Goal: Information Seeking & Learning: Learn about a topic

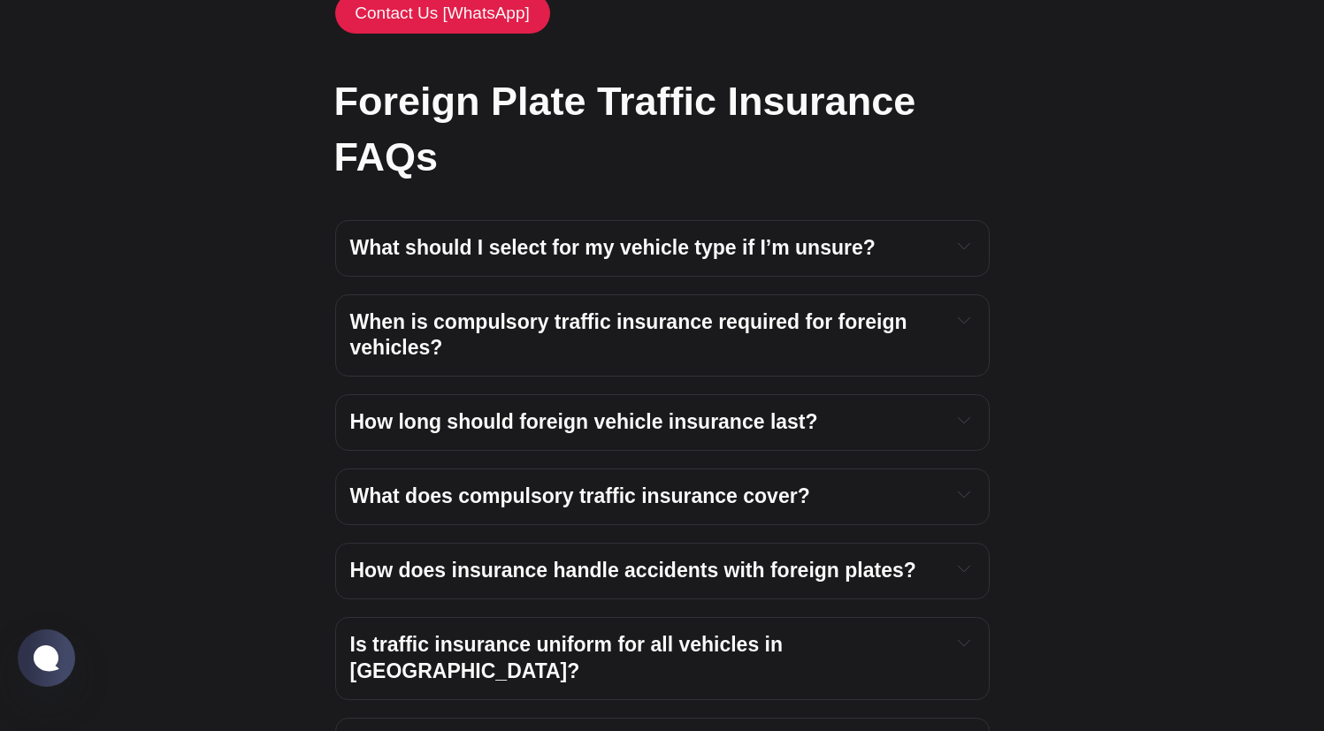
scroll to position [3332, 0]
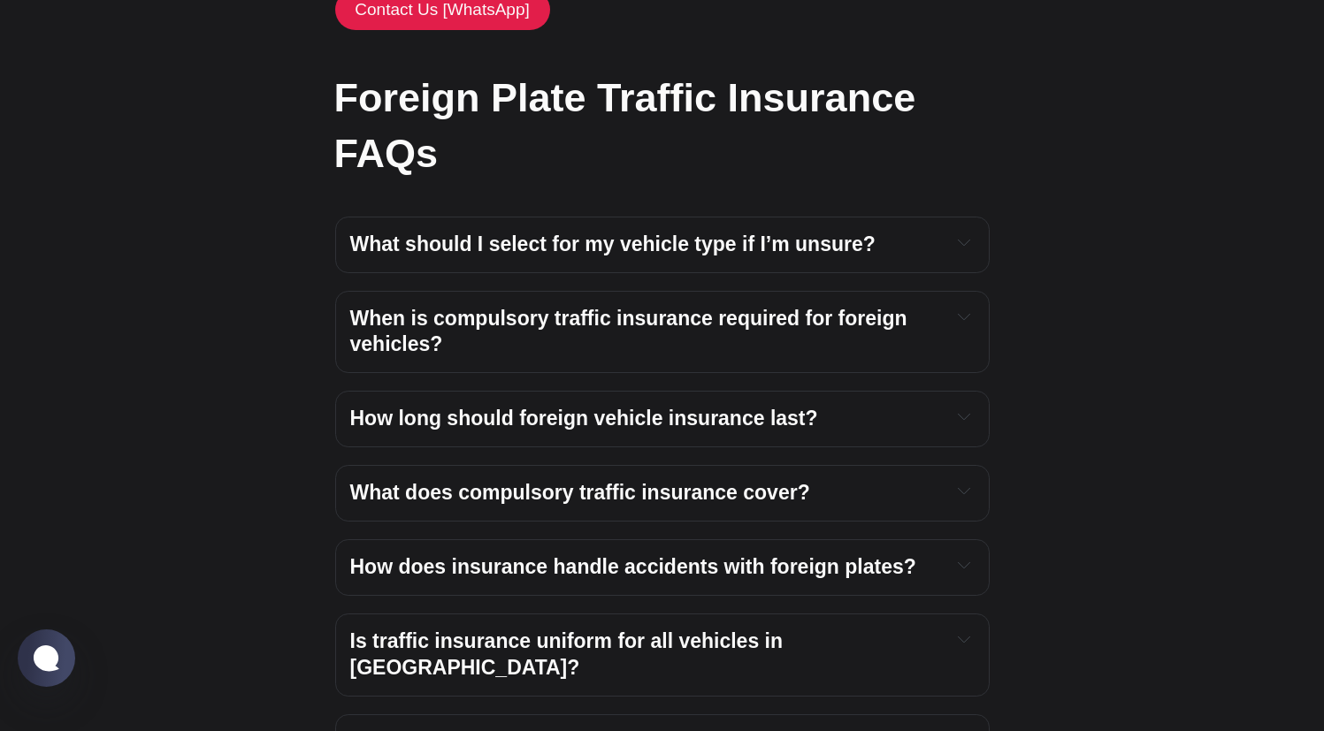
click at [731, 407] on span "How long should foreign vehicle insurance last?" at bounding box center [584, 418] width 468 height 23
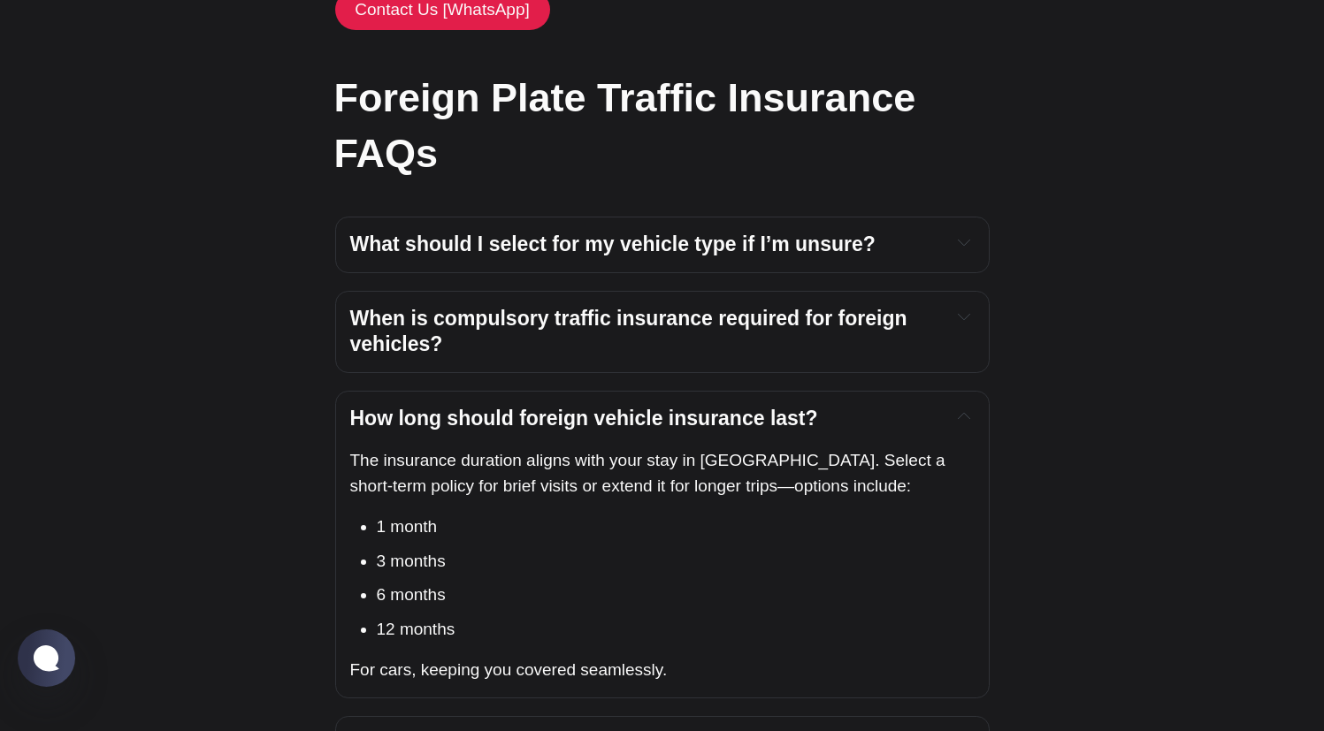
click at [620, 307] on span "When is compulsory traffic insurance required for foreign vehicles?" at bounding box center [631, 332] width 562 height 50
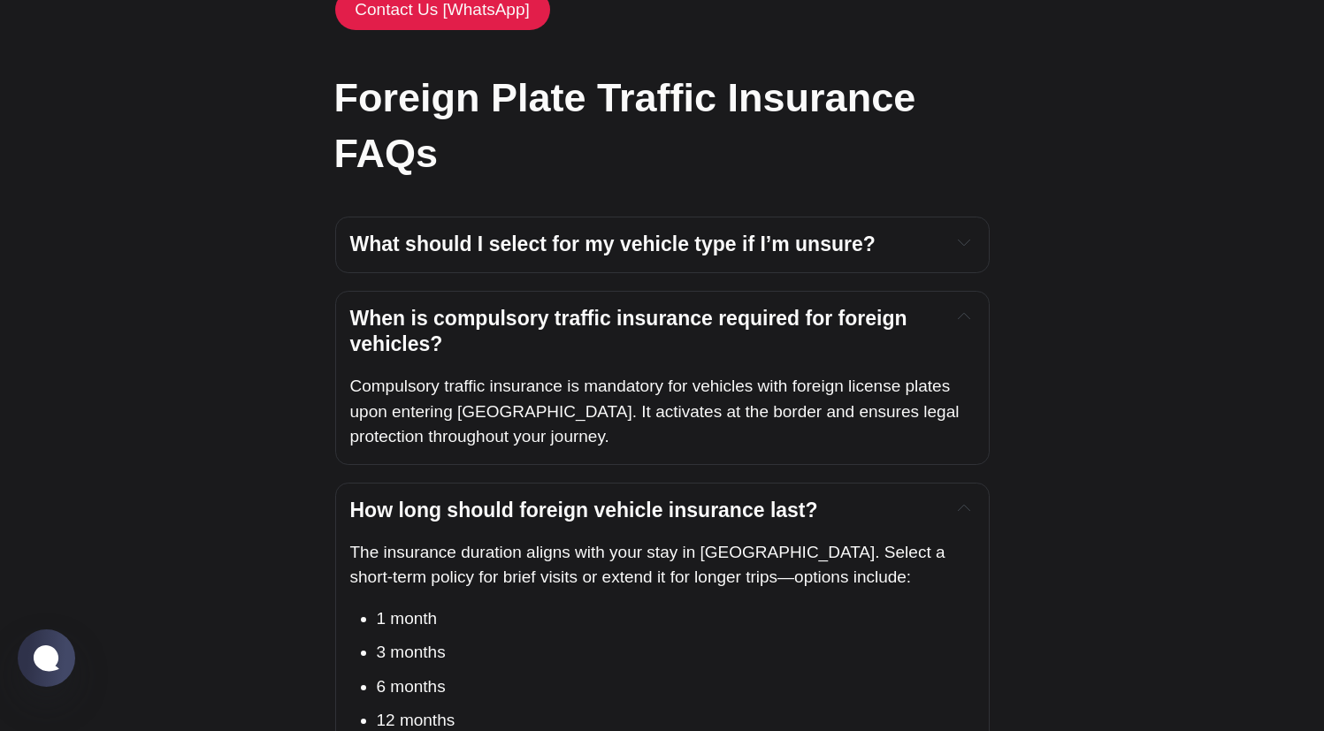
click at [620, 307] on span "When is compulsory traffic insurance required for foreign vehicles?" at bounding box center [631, 332] width 562 height 50
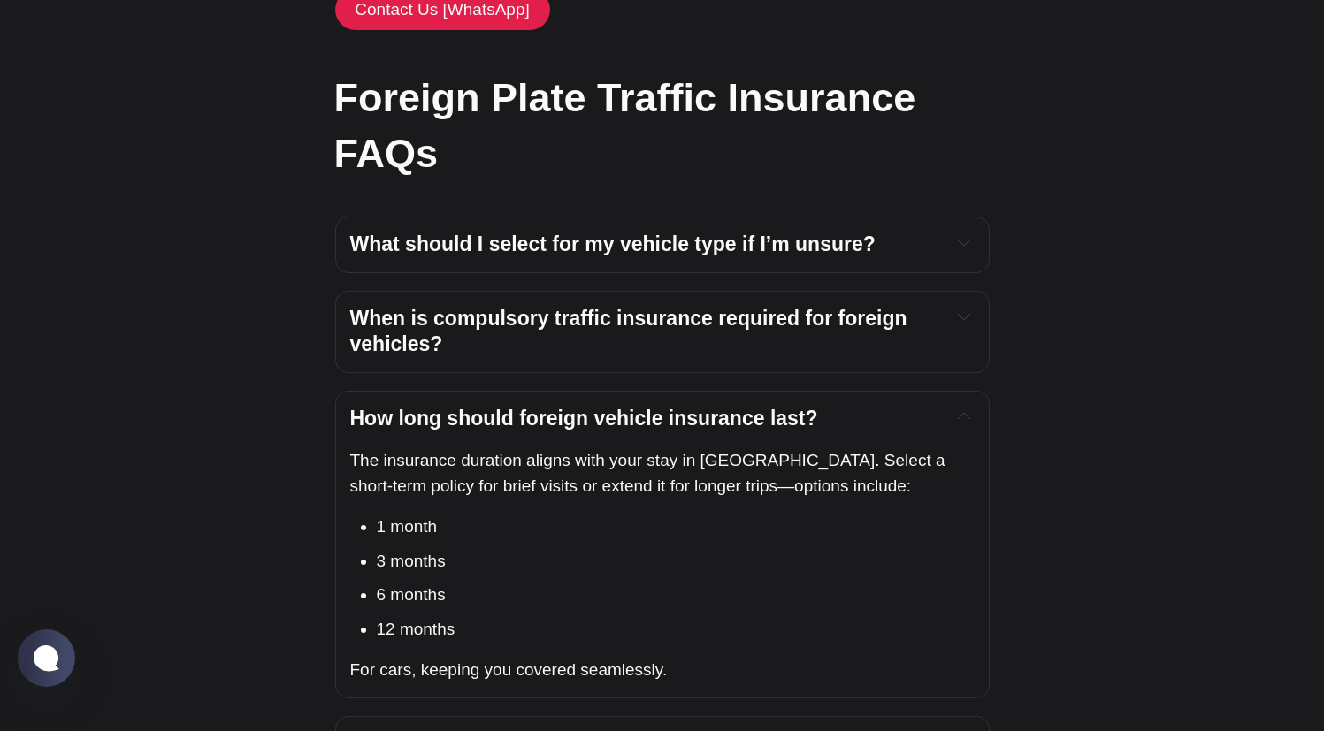
click at [633, 307] on span "When is compulsory traffic insurance required for foreign vehicles?" at bounding box center [631, 332] width 562 height 50
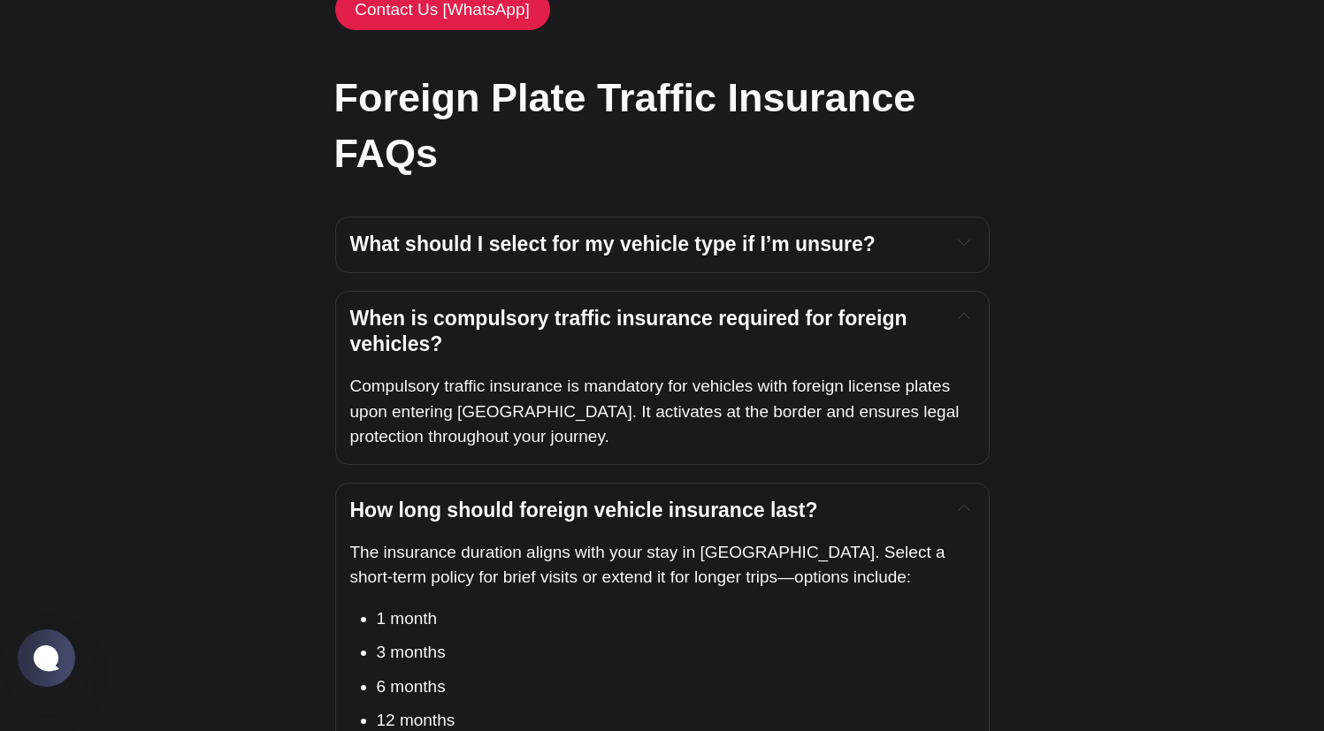
click at [657, 307] on span "When is compulsory traffic insurance required for foreign vehicles?" at bounding box center [631, 332] width 562 height 50
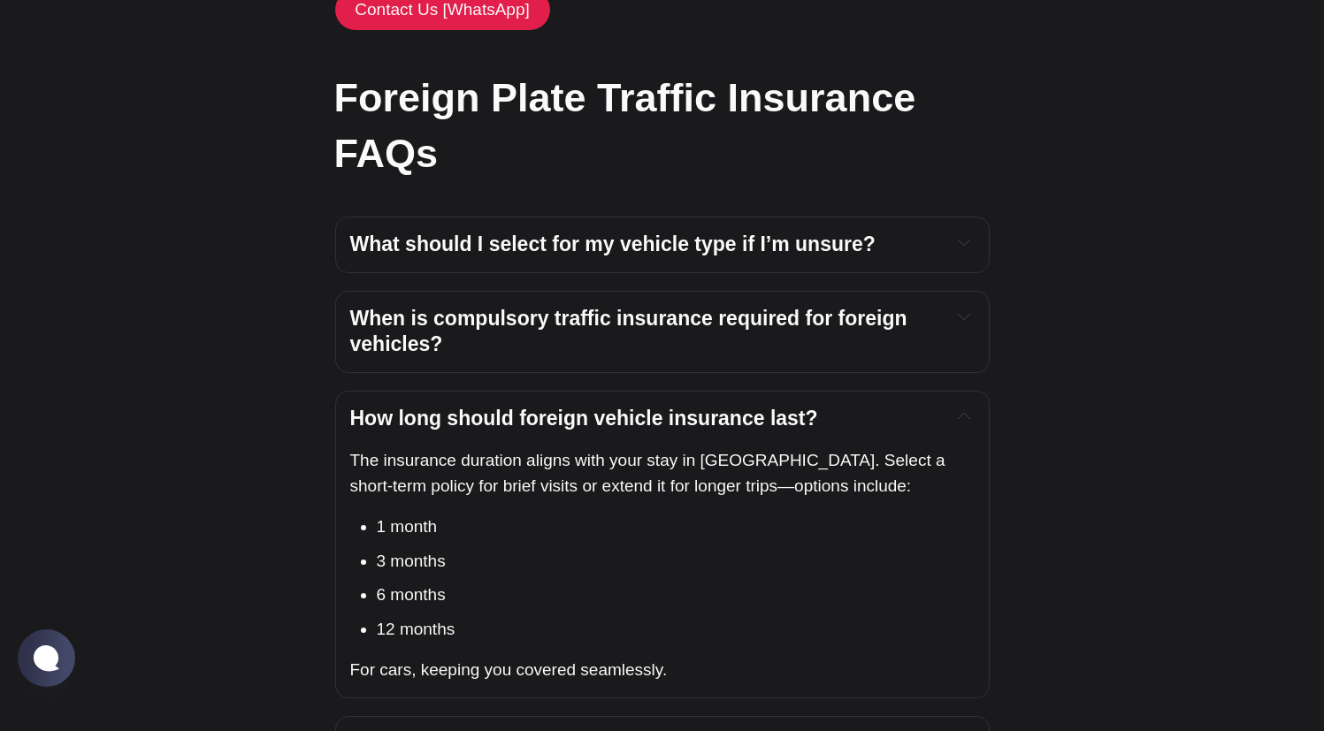
click at [665, 407] on span "How long should foreign vehicle insurance last?" at bounding box center [584, 418] width 468 height 23
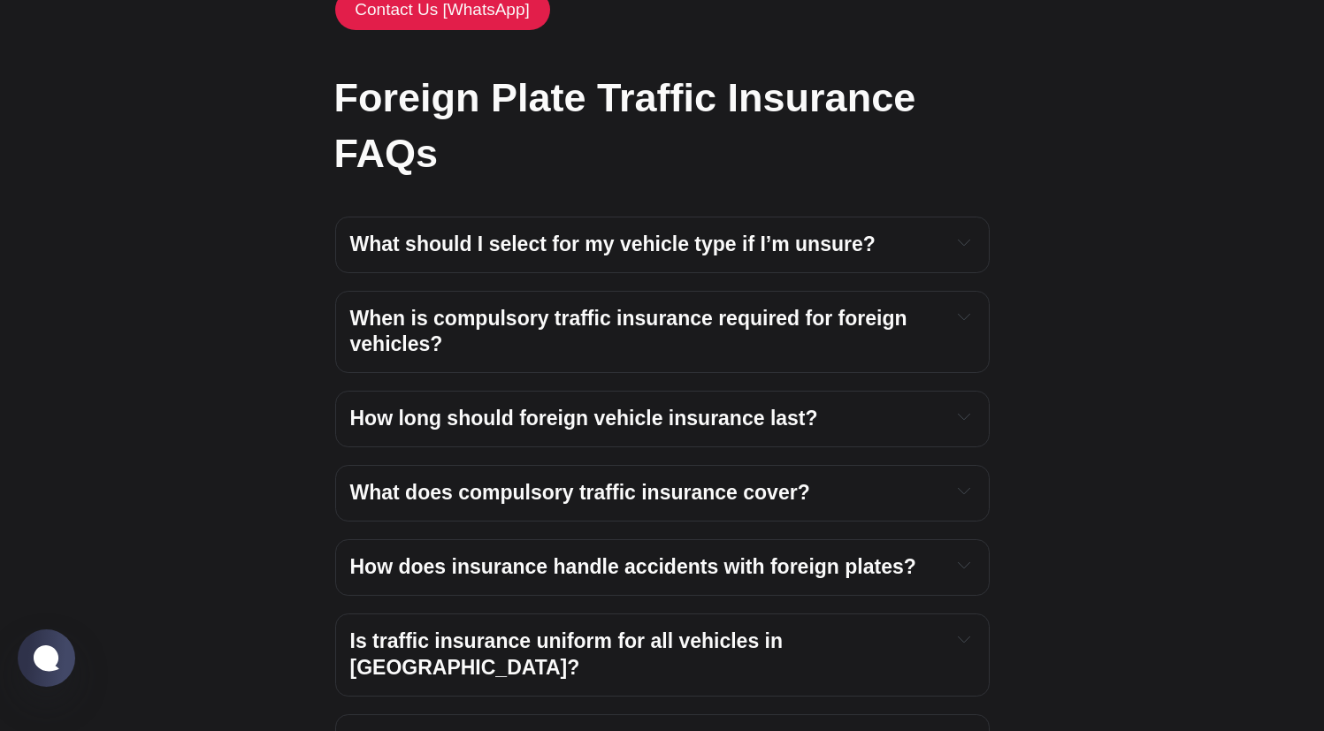
click at [715, 481] on span "What does compulsory traffic insurance cover?" at bounding box center [580, 492] width 460 height 23
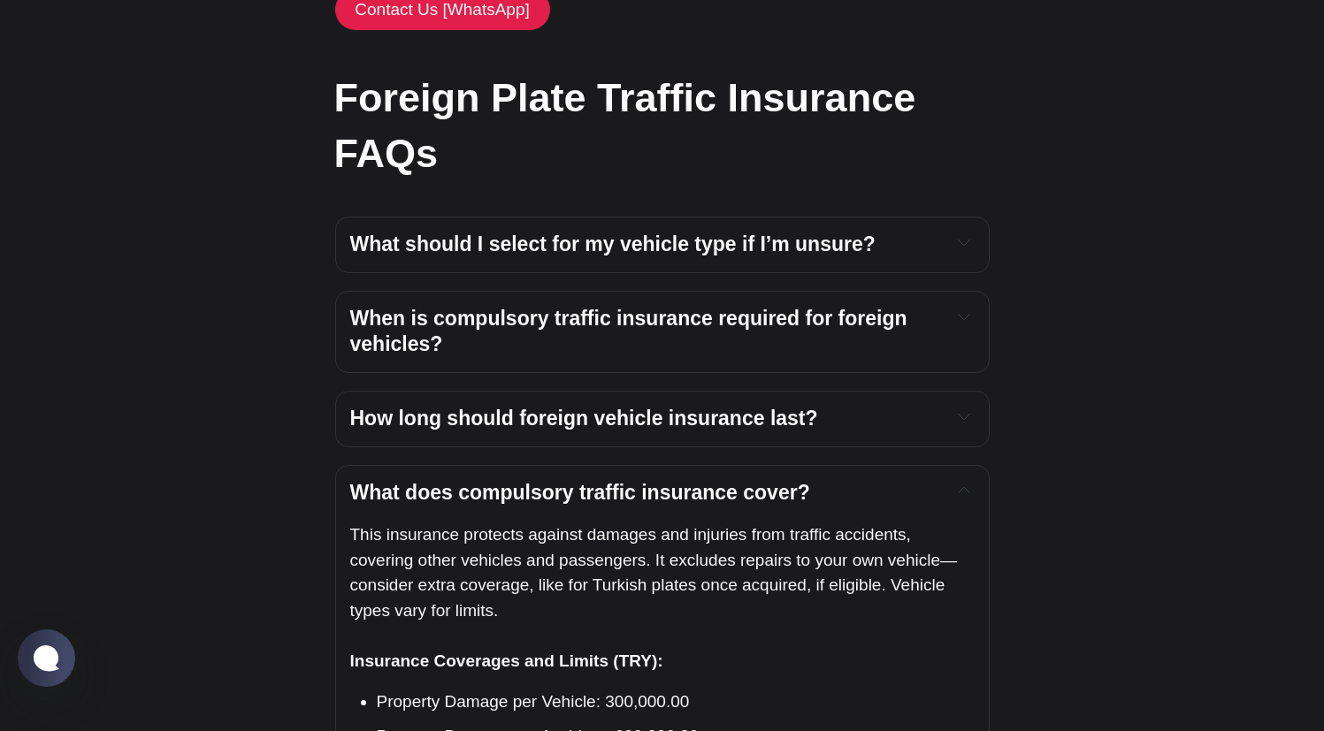
click at [715, 481] on span "What does compulsory traffic insurance cover?" at bounding box center [580, 492] width 460 height 23
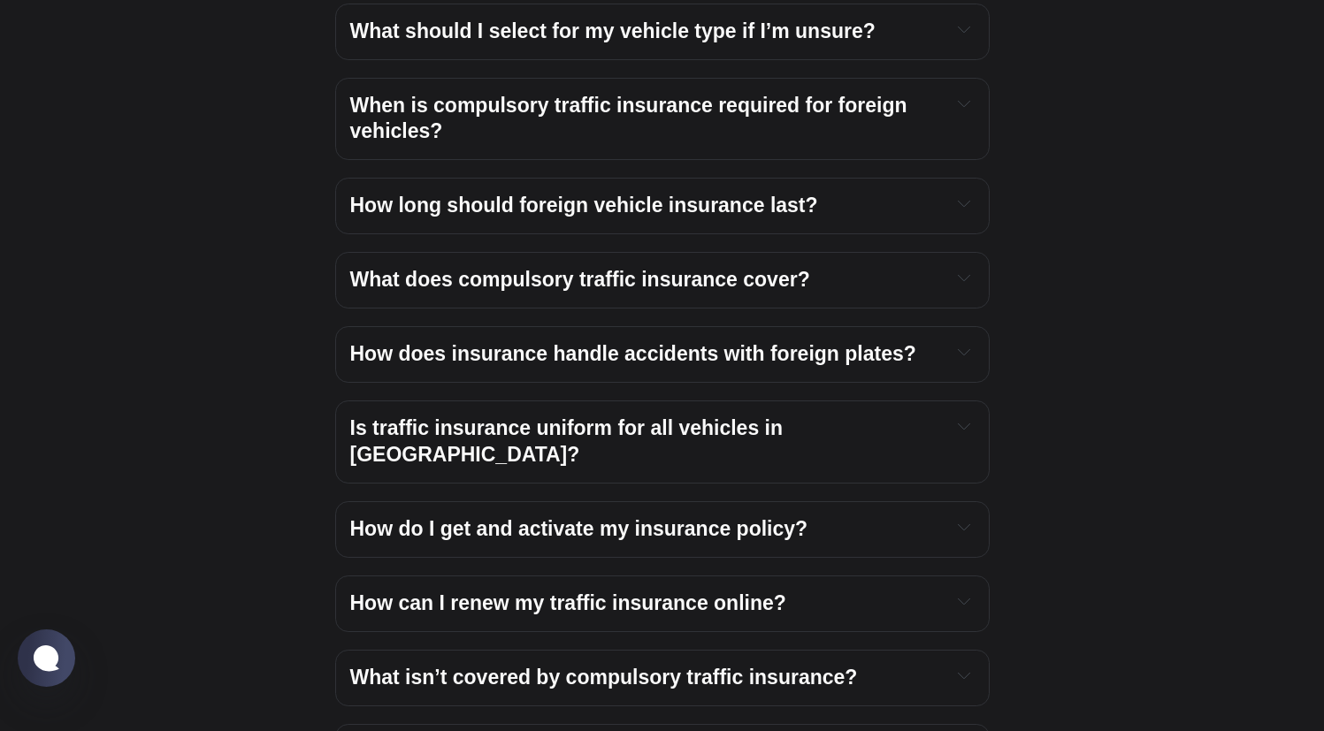
scroll to position [3545, 0]
click at [724, 416] on span "Is traffic insurance uniform for all vehicles in [GEOGRAPHIC_DATA]?" at bounding box center [569, 441] width 439 height 50
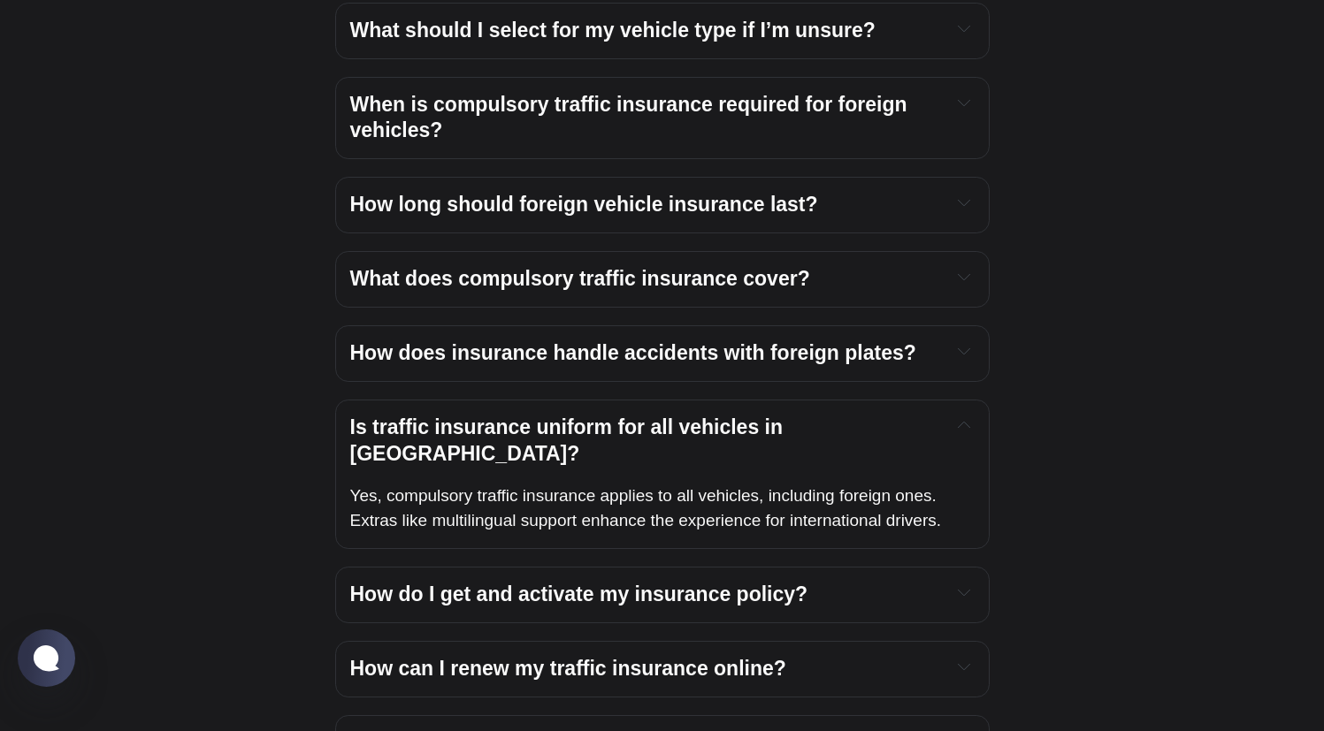
click at [724, 416] on span "Is traffic insurance uniform for all vehicles in [GEOGRAPHIC_DATA]?" at bounding box center [569, 441] width 439 height 50
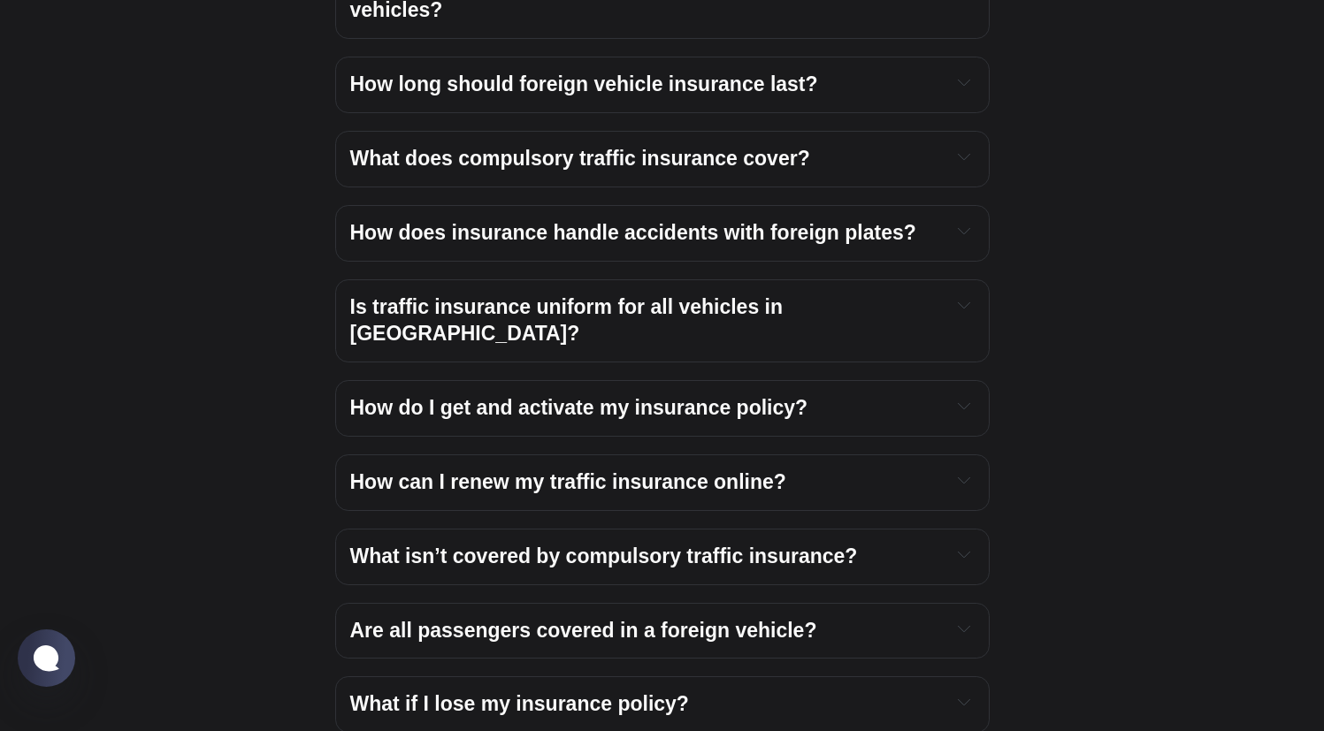
scroll to position [3669, 0]
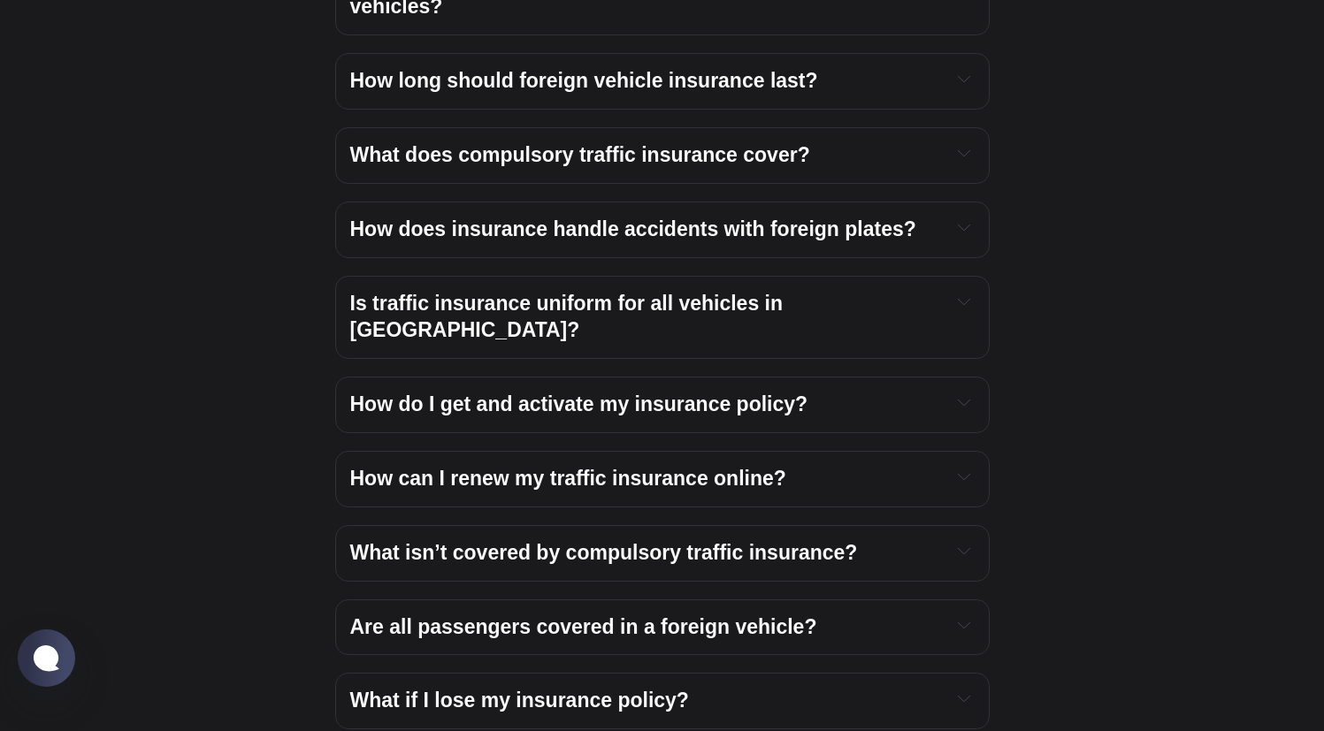
click at [740, 541] on span "What isn’t covered by compulsory traffic insurance?" at bounding box center [604, 552] width 508 height 23
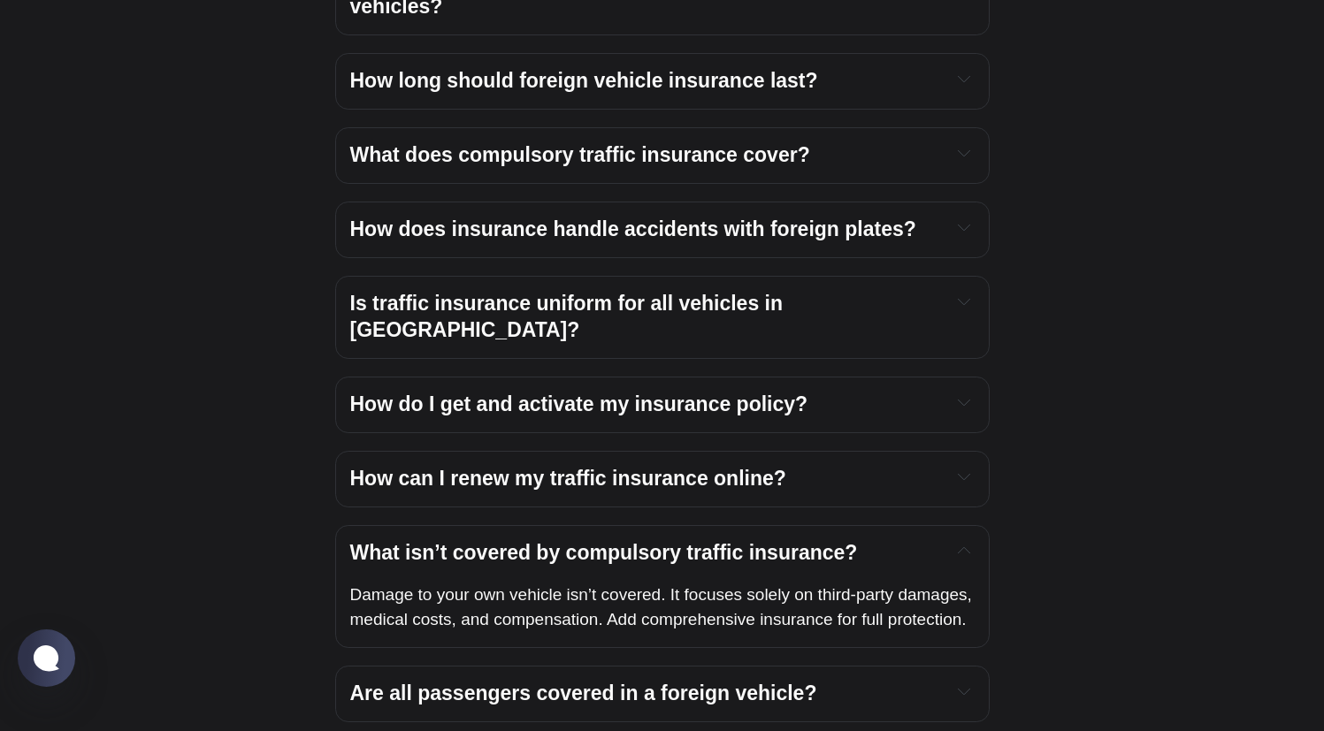
click at [736, 541] on span "What isn’t covered by compulsory traffic insurance?" at bounding box center [604, 552] width 508 height 23
click at [568, 541] on span "What isn’t covered by compulsory traffic insurance?" at bounding box center [604, 552] width 508 height 23
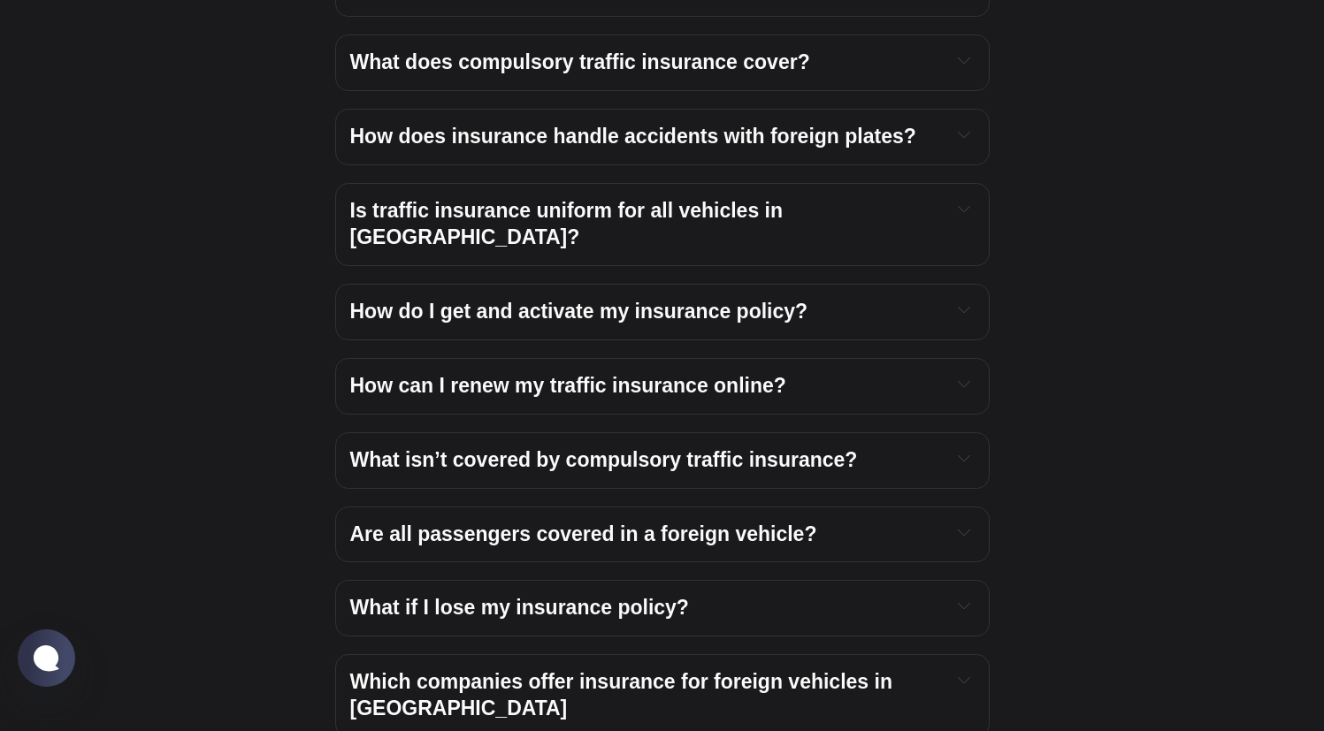
scroll to position [3909, 0]
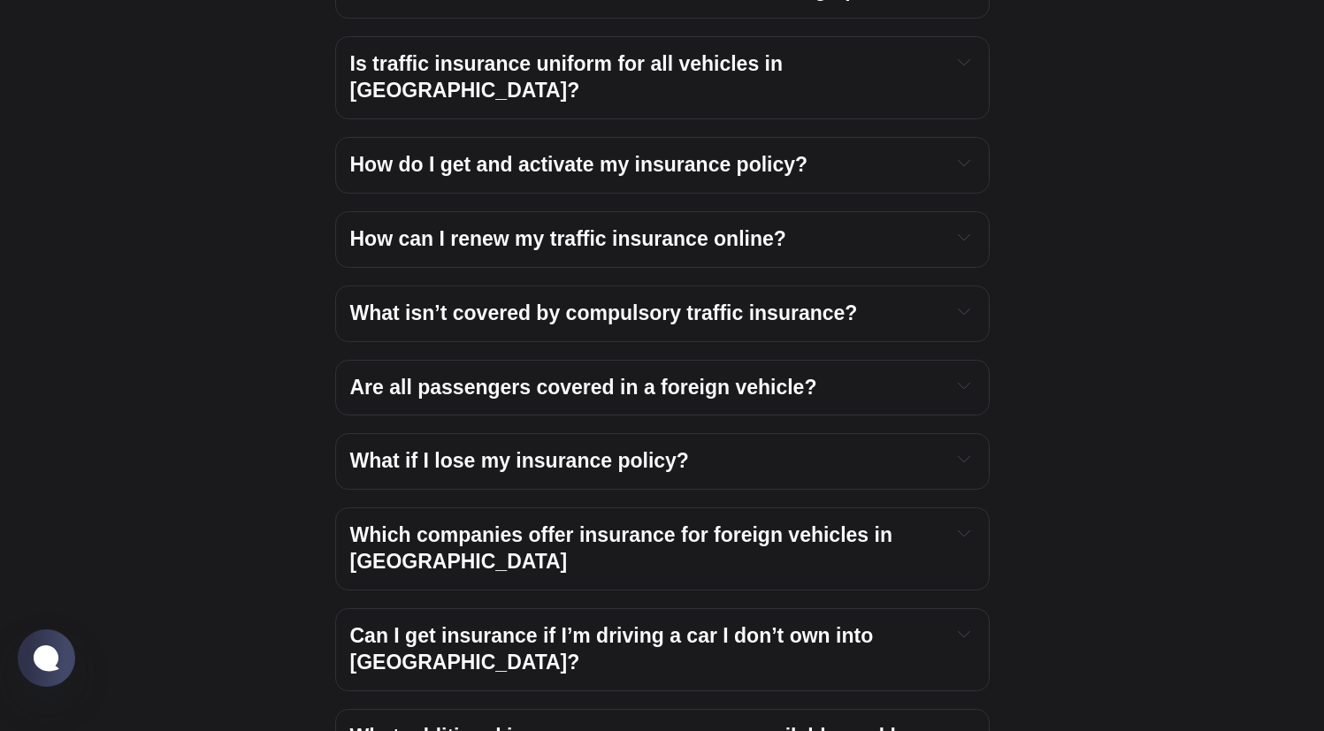
click at [668, 523] on span "Which companies offer insurance for foreign vehicles in [GEOGRAPHIC_DATA]" at bounding box center [624, 548] width 548 height 50
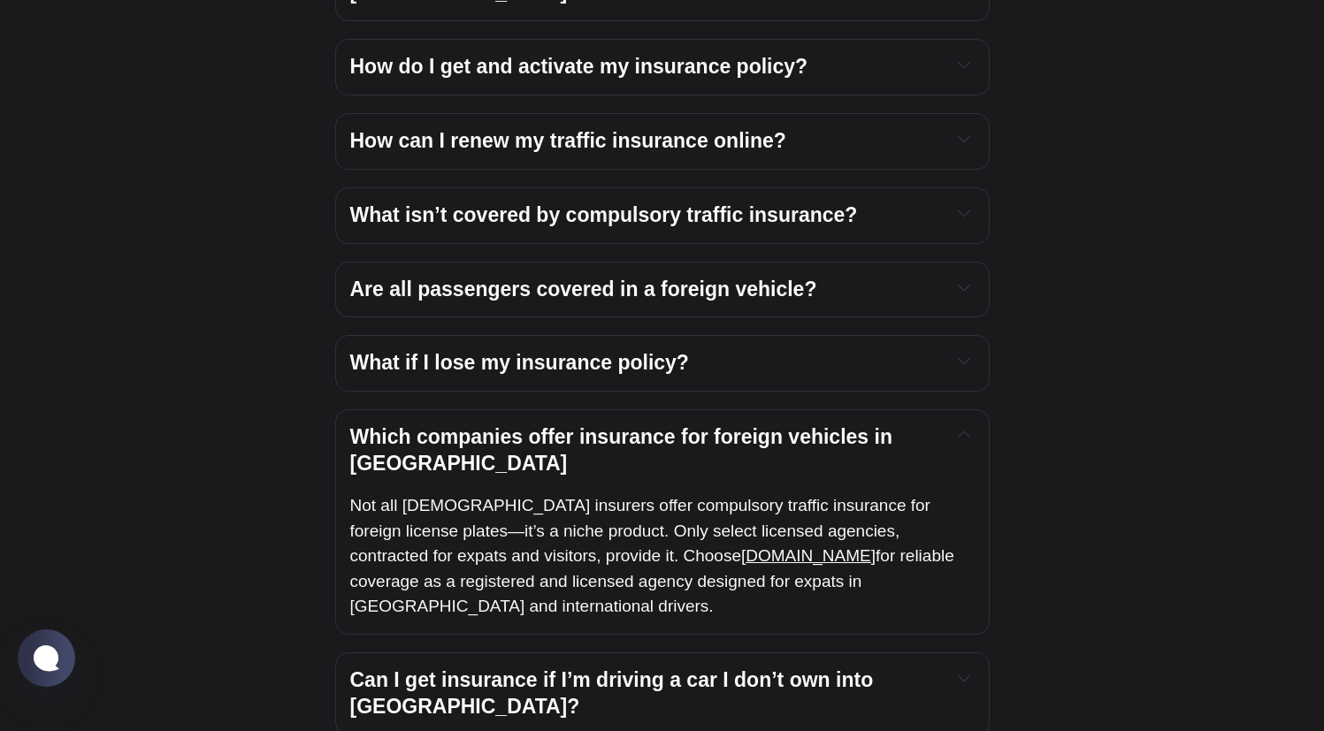
scroll to position [4021, 0]
